Goal: Information Seeking & Learning: Check status

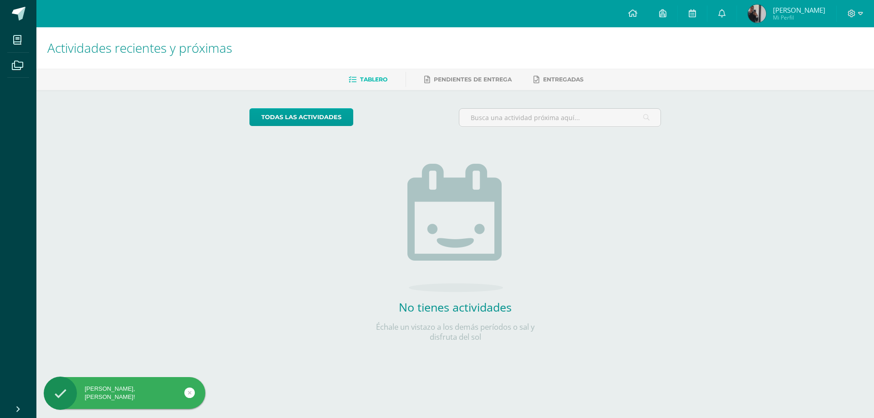
click at [780, 11] on span "[PERSON_NAME]" at bounding box center [799, 9] width 52 height 9
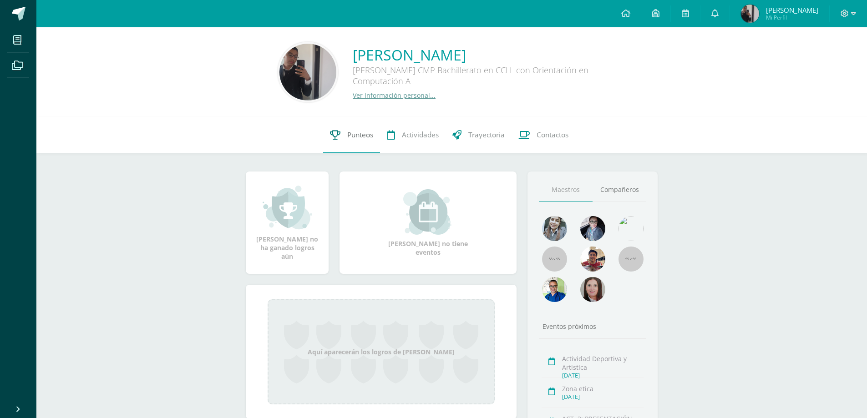
click at [358, 134] on span "Punteos" at bounding box center [360, 135] width 26 height 10
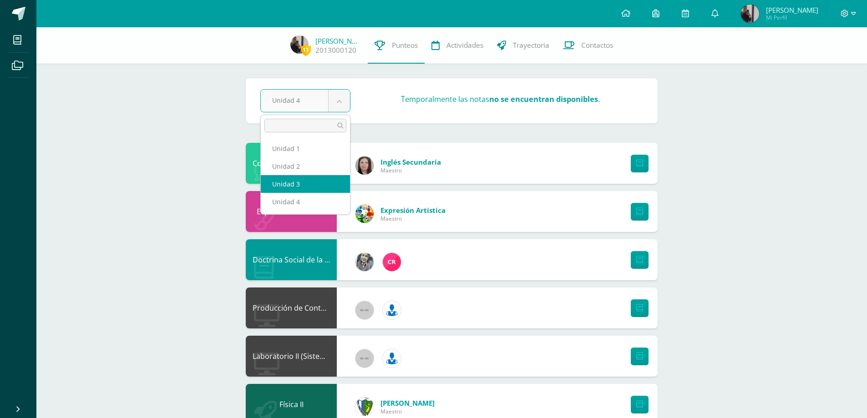
select select "Unidad 3"
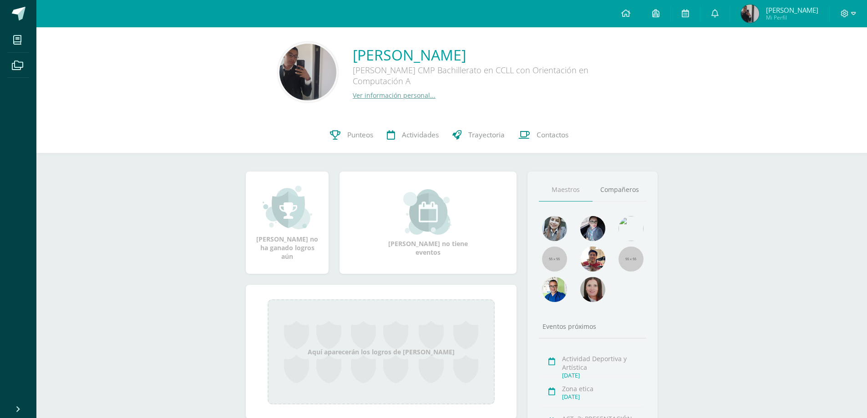
click at [357, 134] on span "Punteos" at bounding box center [360, 135] width 26 height 10
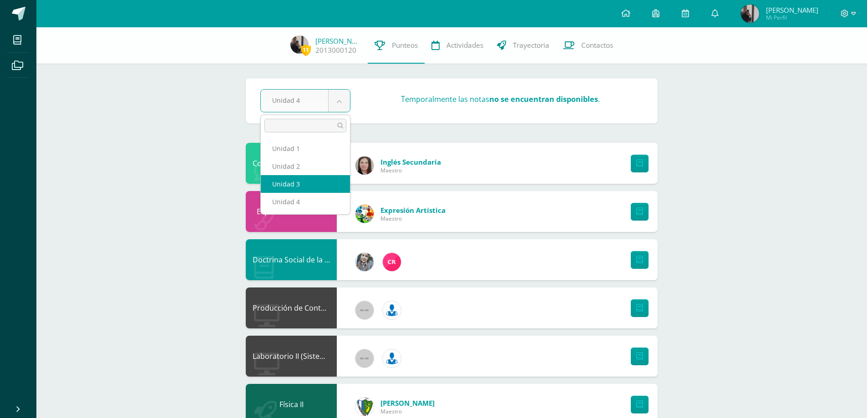
select select "Unidad 3"
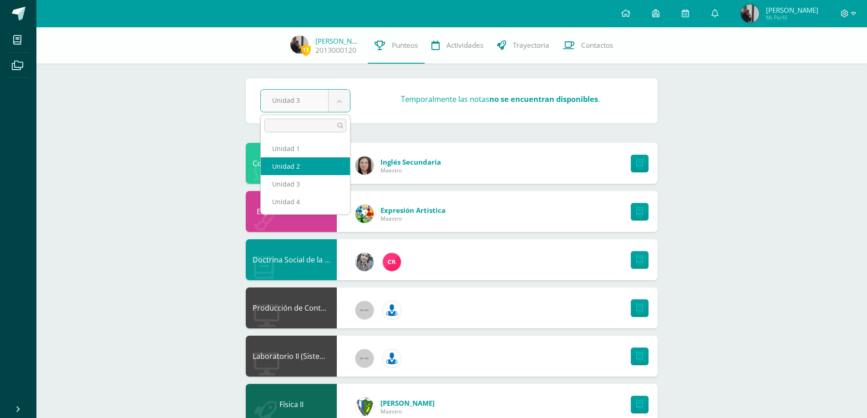
select select "Unidad 2"
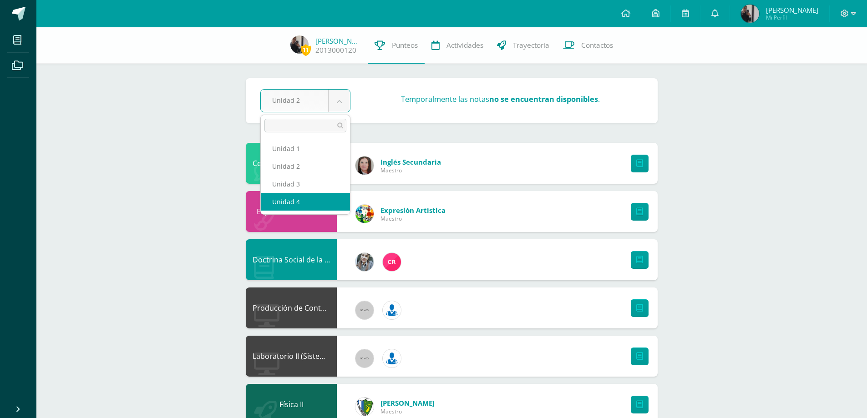
select select "Unidad 4"
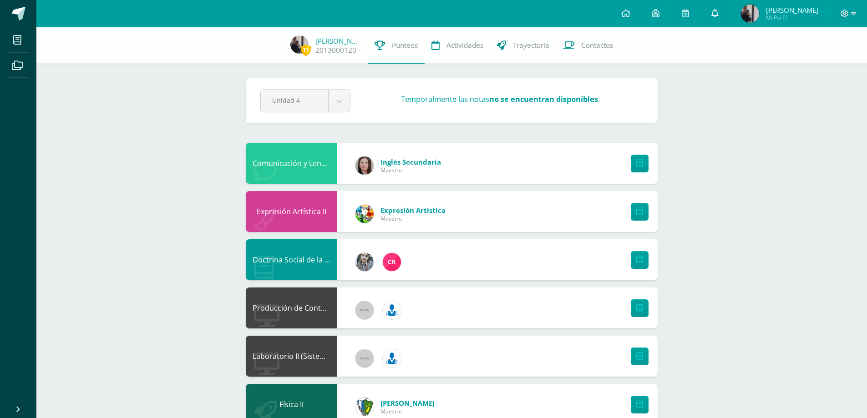
click at [712, 15] on icon at bounding box center [714, 13] width 7 height 8
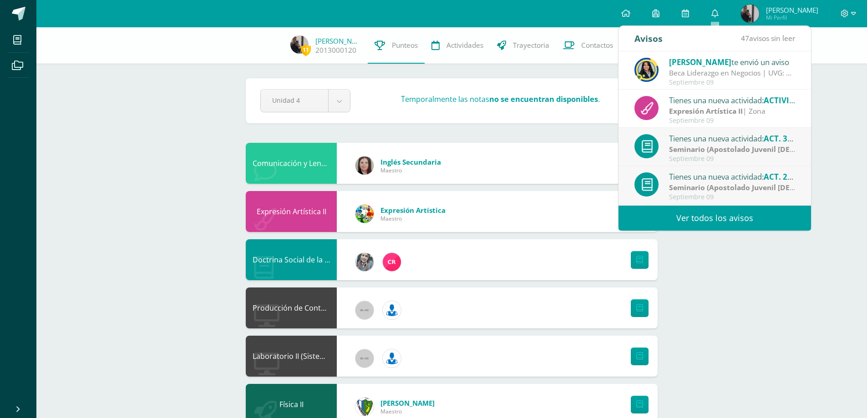
click at [704, 223] on link "Ver todos los avisos" at bounding box center [714, 218] width 192 height 25
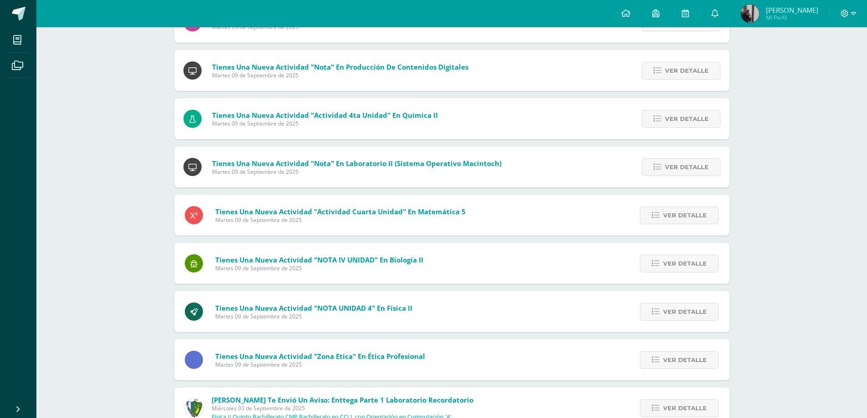
scroll to position [610, 0]
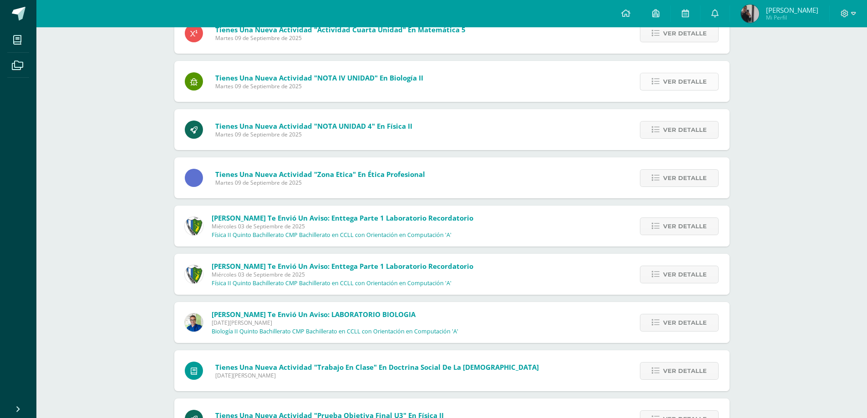
click at [676, 80] on span "Ver detalle" at bounding box center [685, 81] width 44 height 17
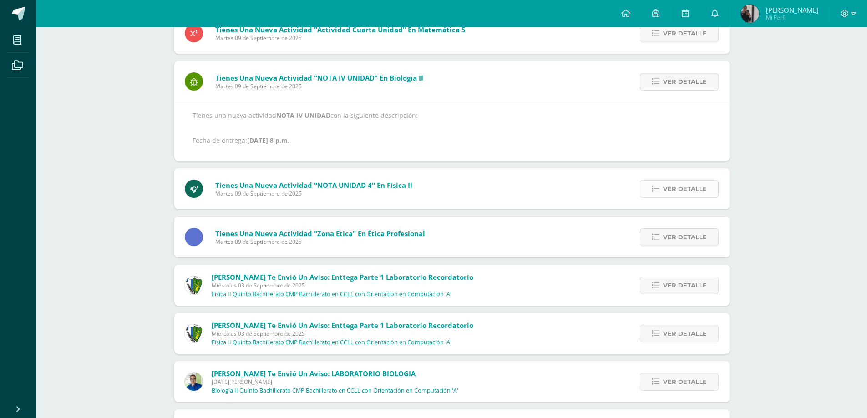
click at [684, 192] on span "Ver detalle" at bounding box center [685, 189] width 44 height 17
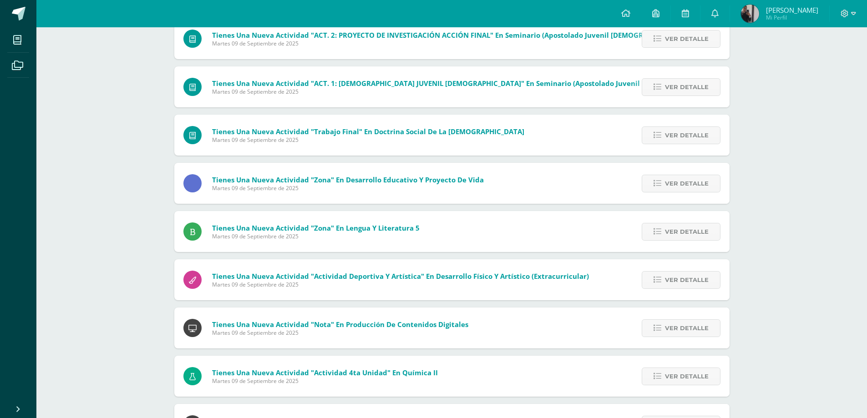
scroll to position [0, 0]
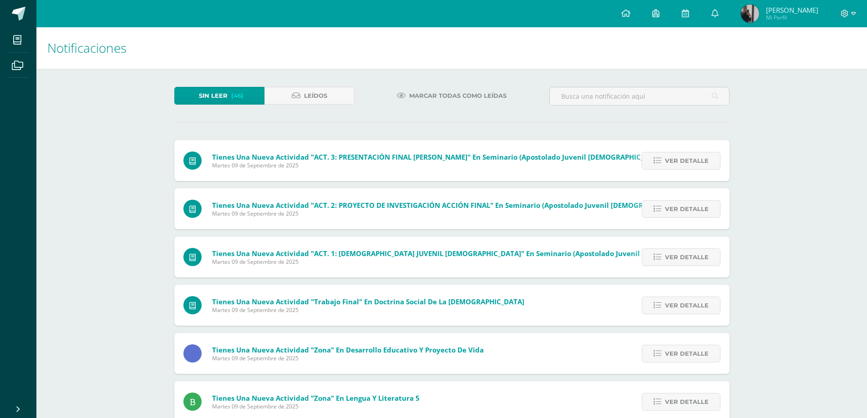
click at [758, 10] on img at bounding box center [750, 14] width 18 height 18
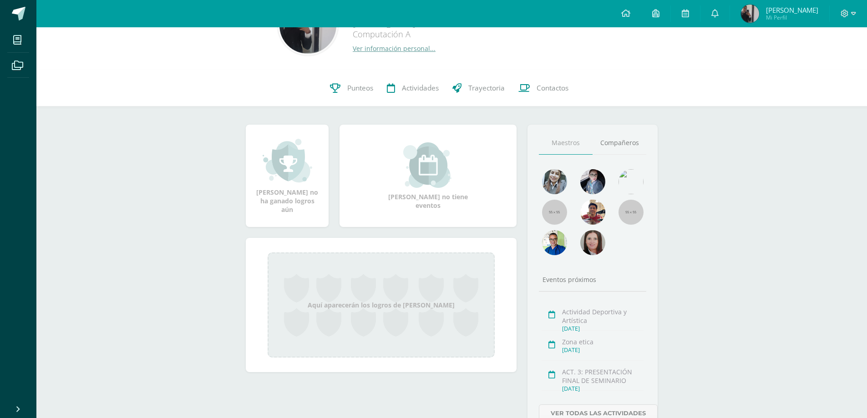
scroll to position [91, 0]
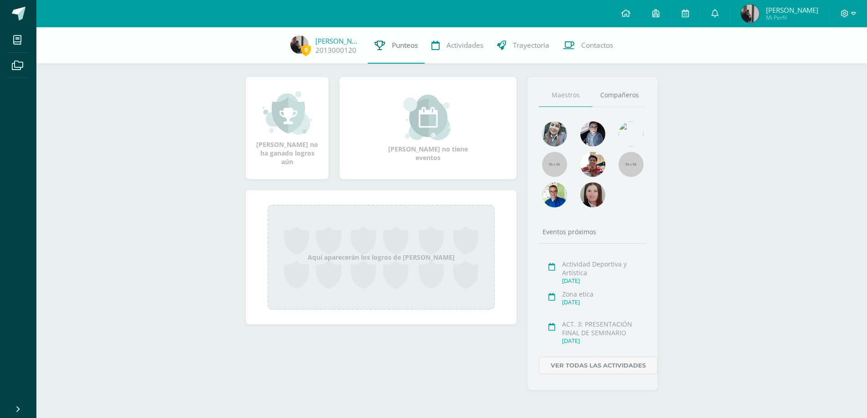
click at [388, 46] on link "Punteos" at bounding box center [396, 45] width 57 height 36
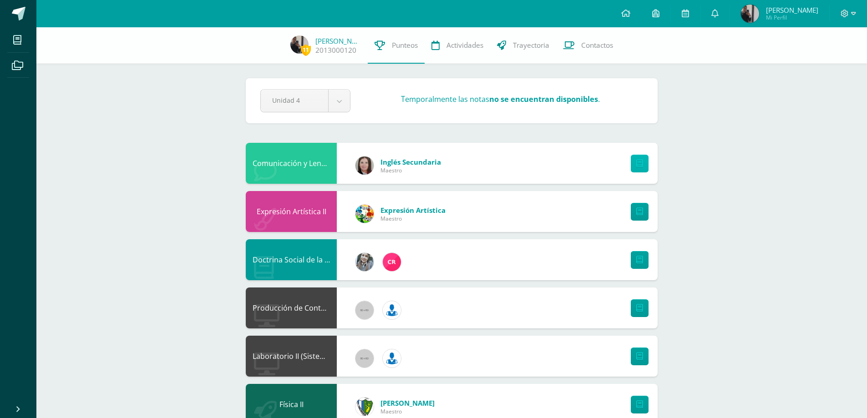
click at [635, 162] on link at bounding box center [640, 164] width 18 height 18
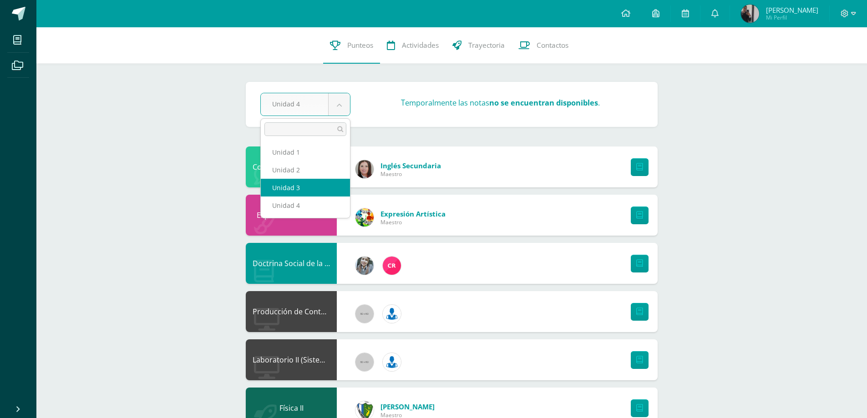
select select "Unidad 3"
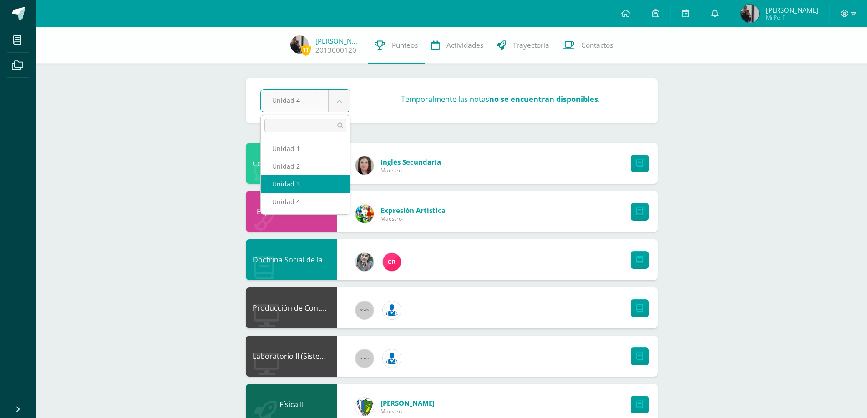
select select "Unidad 3"
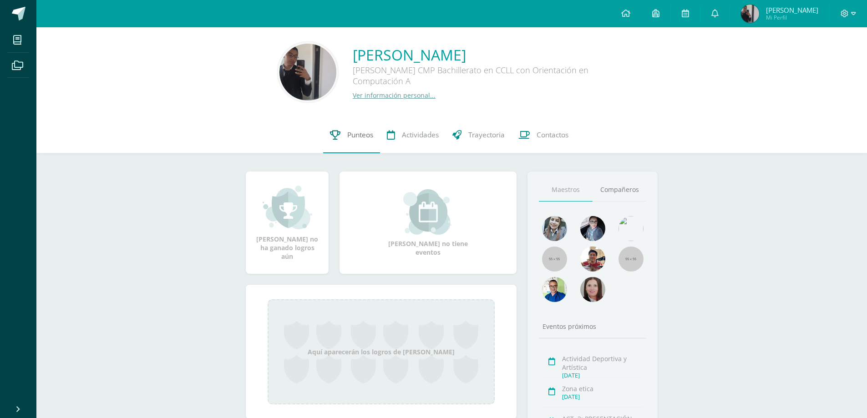
click at [354, 142] on link "Punteos" at bounding box center [351, 135] width 57 height 36
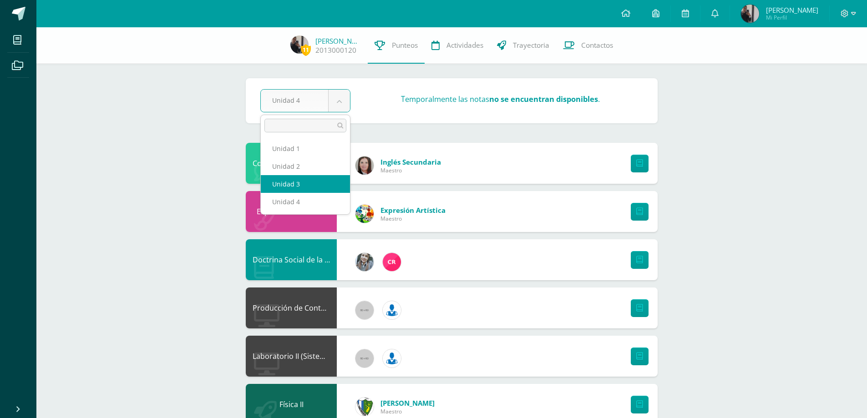
select select "Unidad 3"
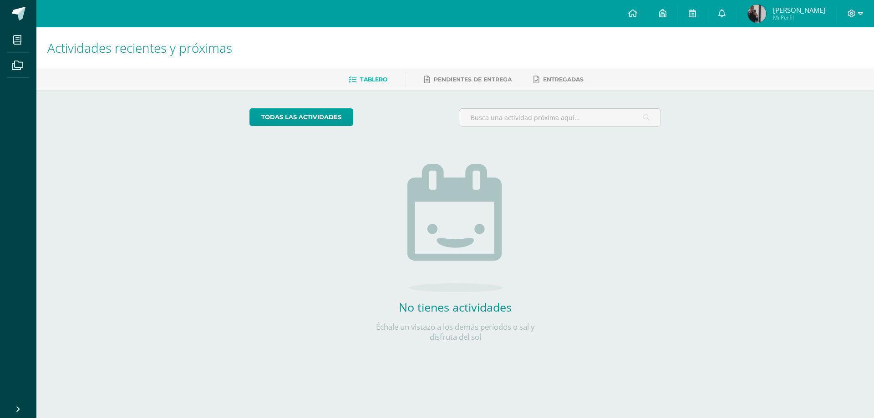
click at [759, 13] on img at bounding box center [757, 14] width 18 height 18
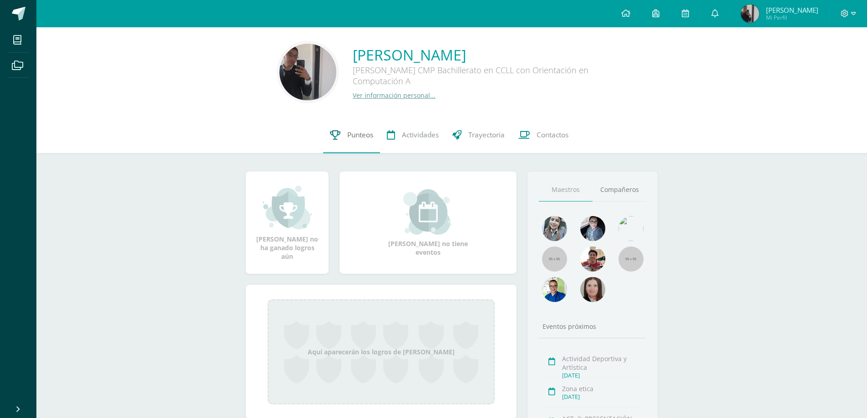
click at [354, 139] on span "Punteos" at bounding box center [360, 135] width 26 height 10
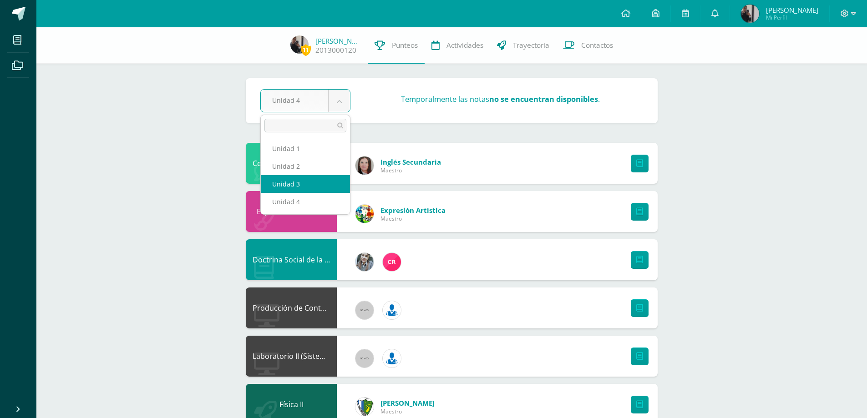
select select "Unidad 3"
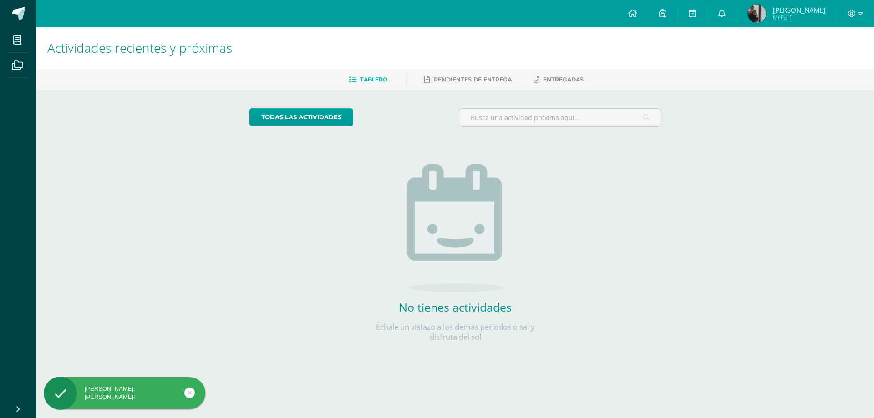
click at [782, 10] on span "[PERSON_NAME]" at bounding box center [799, 9] width 52 height 9
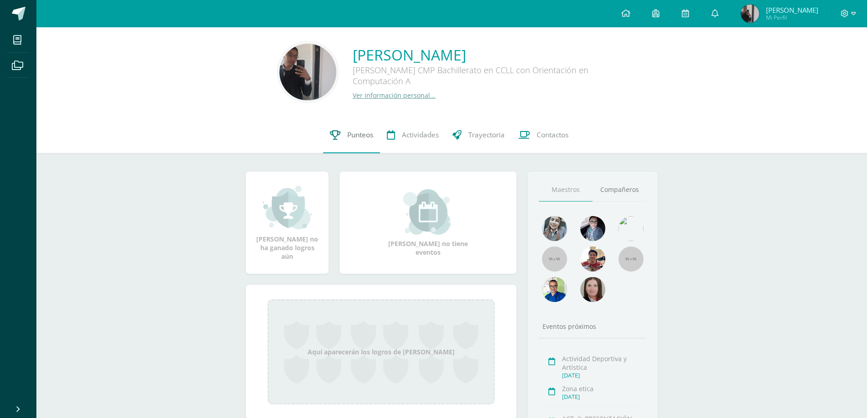
click at [358, 137] on span "Punteos" at bounding box center [360, 135] width 26 height 10
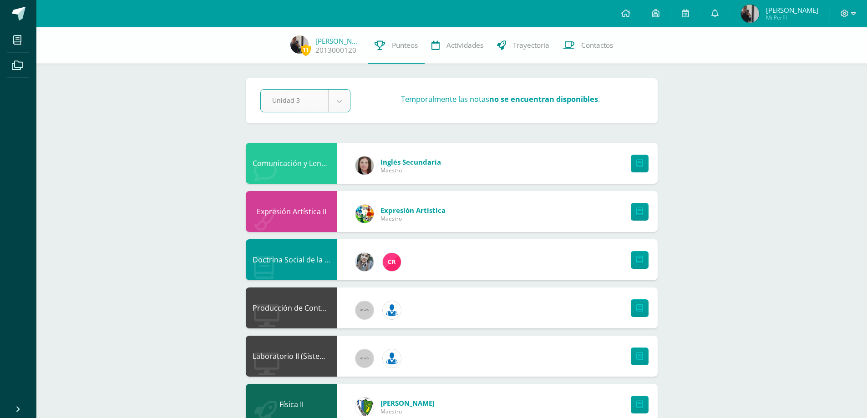
select select "Unidad 3"
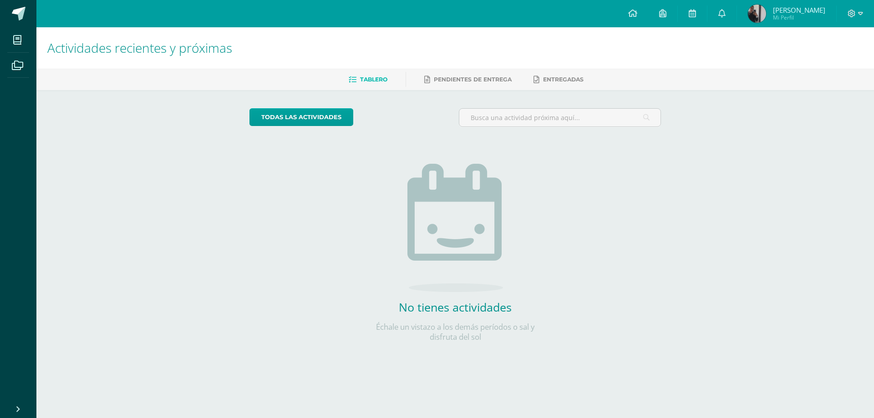
click at [759, 13] on img at bounding box center [757, 14] width 18 height 18
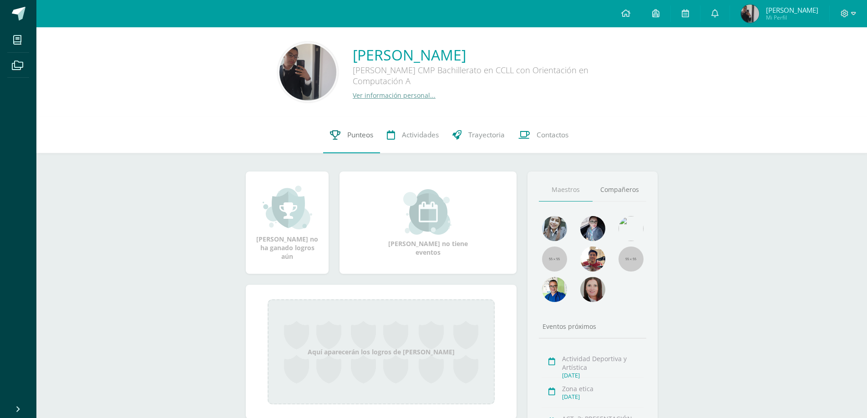
click at [357, 132] on span "Punteos" at bounding box center [360, 135] width 26 height 10
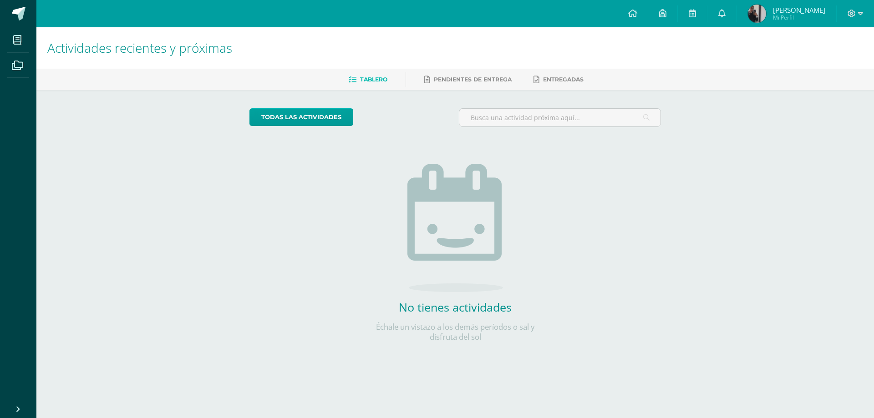
click at [764, 11] on img at bounding box center [757, 14] width 18 height 18
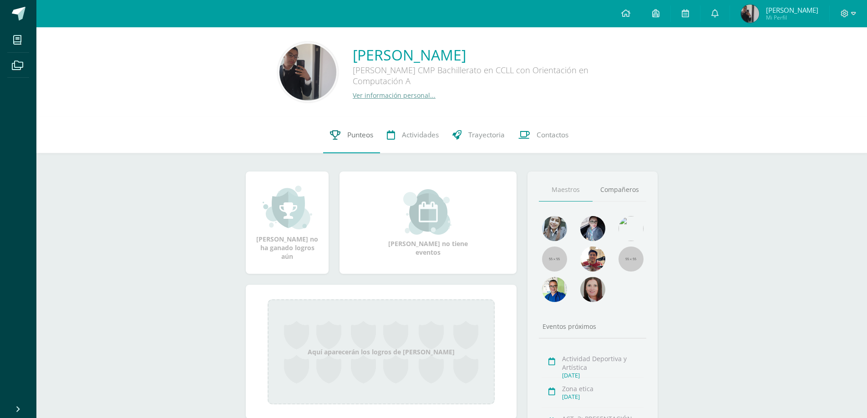
click at [365, 136] on span "Punteos" at bounding box center [360, 135] width 26 height 10
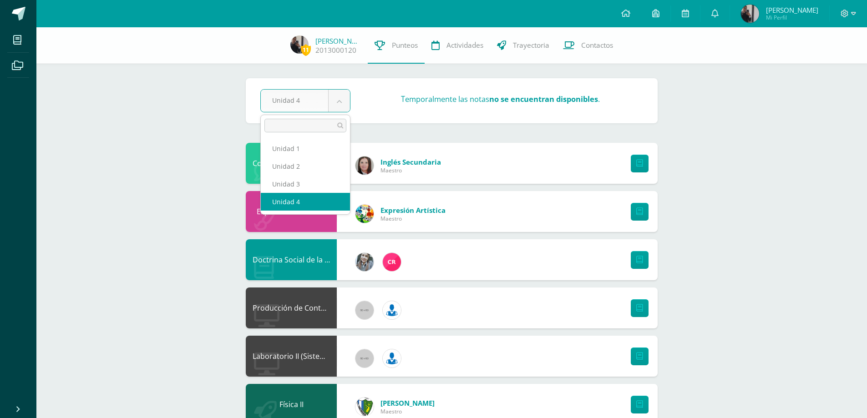
select select "Unidad 3"
